Goal: Find specific page/section: Locate a particular part of the current website

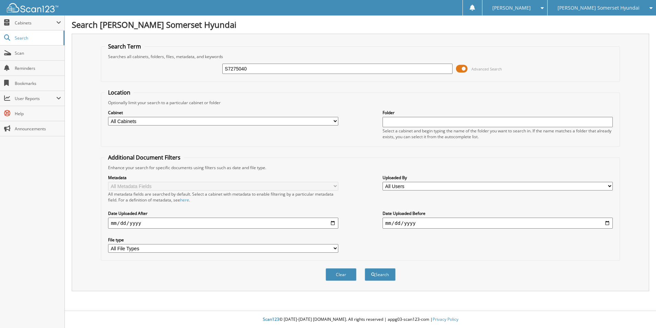
type input "S7275040"
click at [365, 268] on button "Search" at bounding box center [380, 274] width 31 height 13
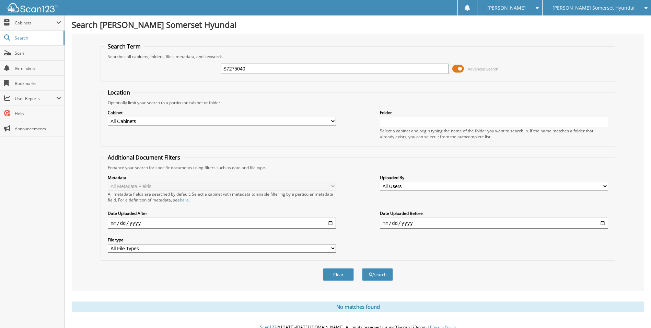
click at [595, 7] on span "[PERSON_NAME] Somerset Hyundai" at bounding box center [594, 8] width 82 height 4
click at [604, 20] on link "[PERSON_NAME] ([GEOGRAPHIC_DATA])" at bounding box center [597, 21] width 108 height 12
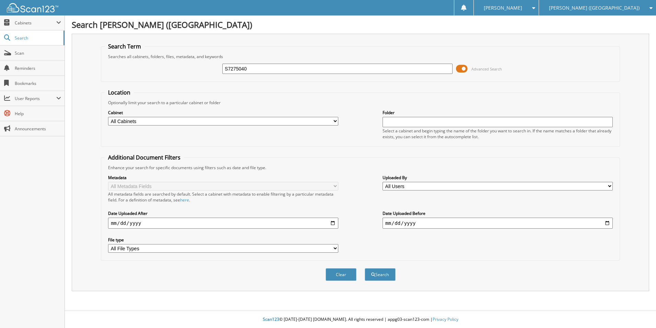
type input "S7275040"
click at [365, 268] on button "Search" at bounding box center [380, 274] width 31 height 13
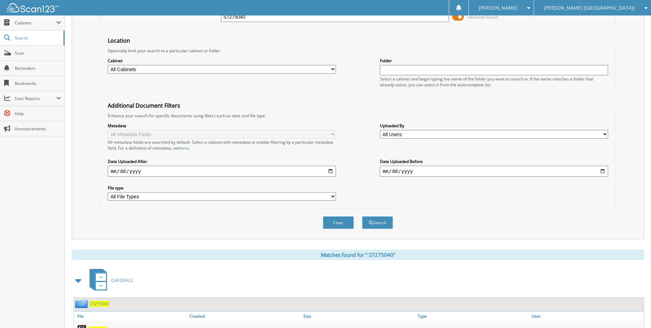
scroll to position [123, 0]
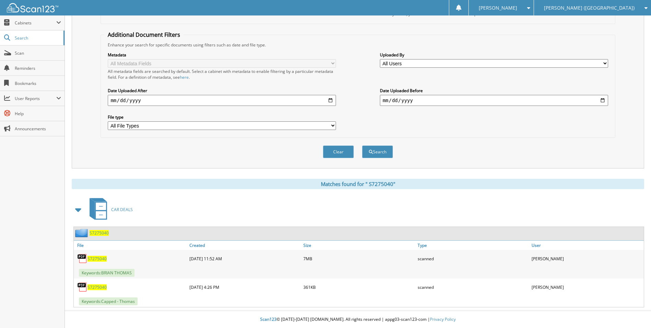
click at [93, 260] on span "S 7 2 7 5 0 4 0" at bounding box center [97, 258] width 19 height 6
